Goal: Check status: Check status

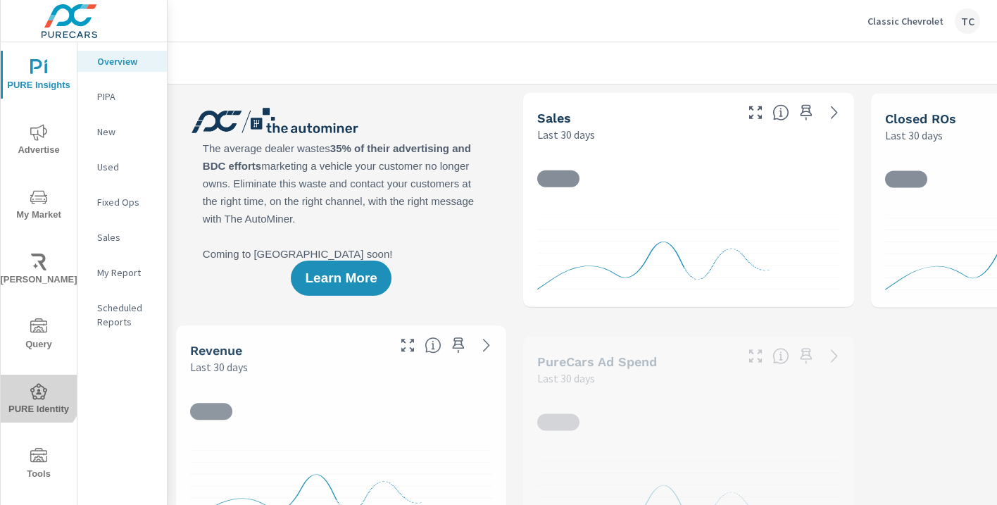
click at [30, 390] on icon "nav menu" at bounding box center [38, 391] width 17 height 17
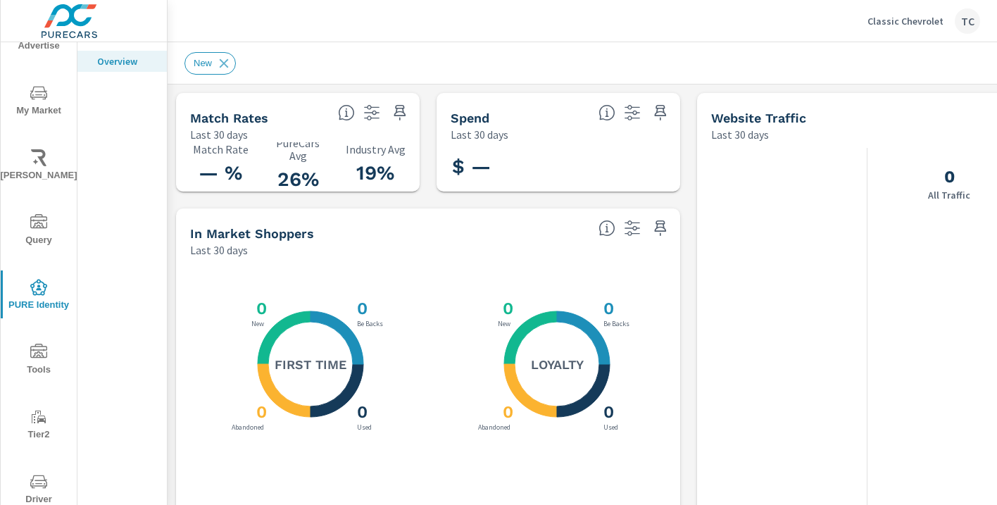
scroll to position [207, 0]
